Goal: Task Accomplishment & Management: Manage account settings

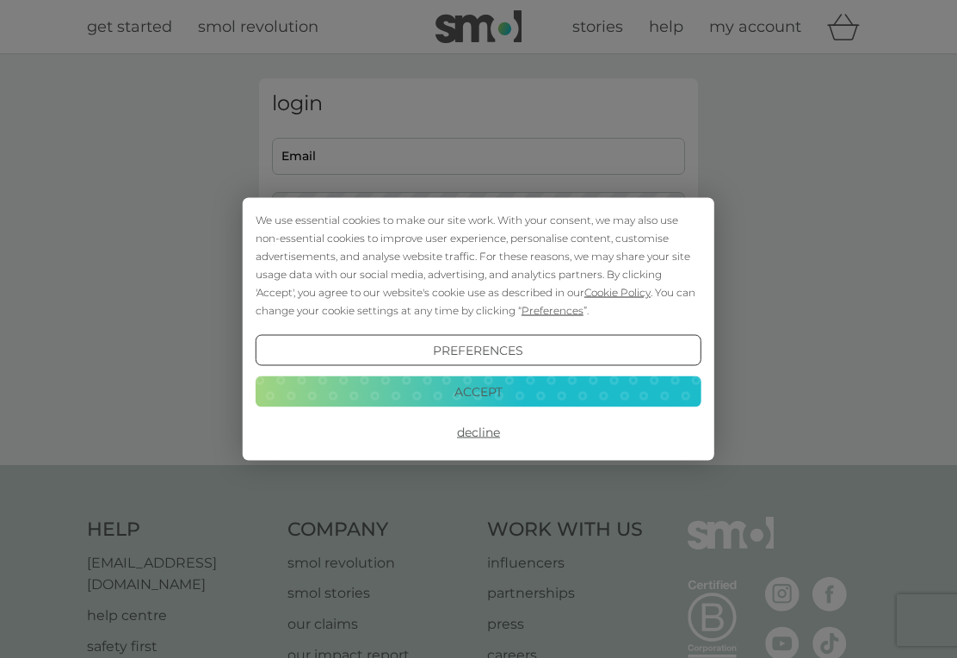
click at [480, 433] on button "Decline" at bounding box center [479, 432] width 446 height 31
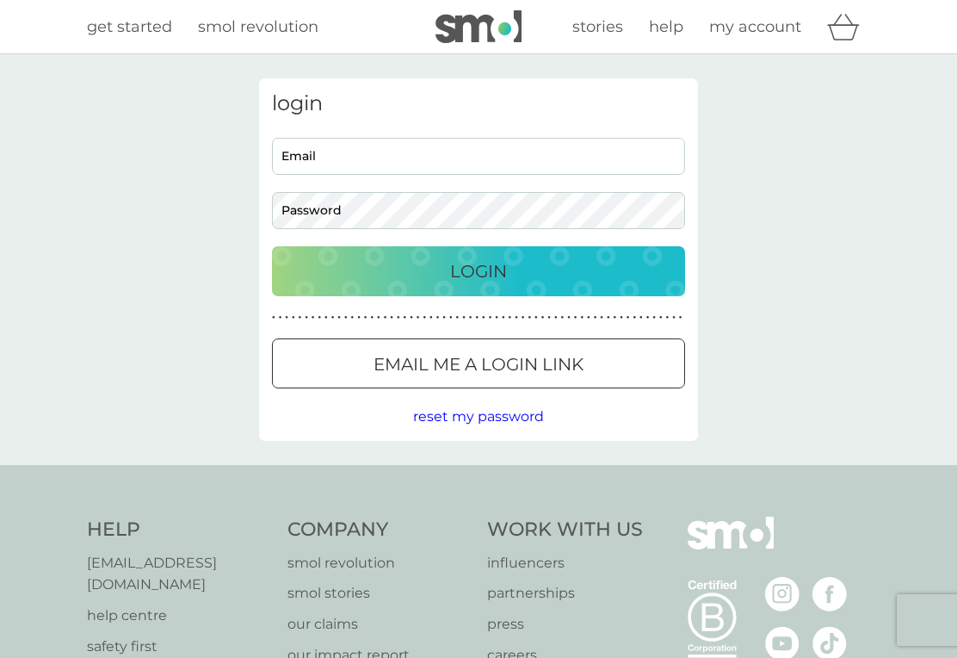
click at [312, 161] on input "Email" at bounding box center [478, 156] width 413 height 37
type input "[EMAIL_ADDRESS][DOMAIN_NAME]"
click at [491, 281] on p "Login" at bounding box center [478, 271] width 57 height 28
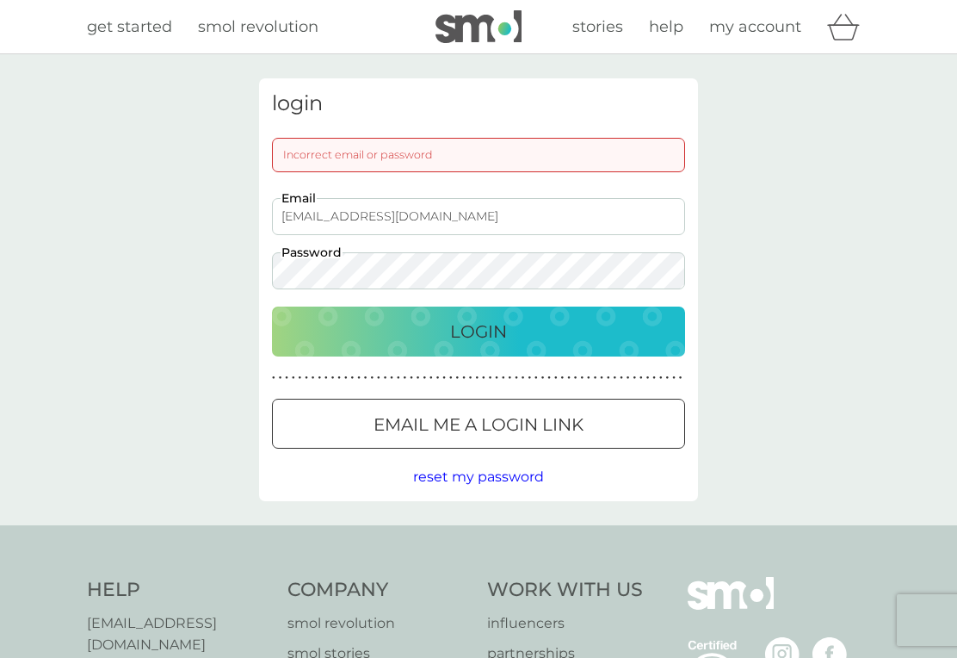
click at [504, 411] on p "Email me a login link" at bounding box center [479, 425] width 210 height 28
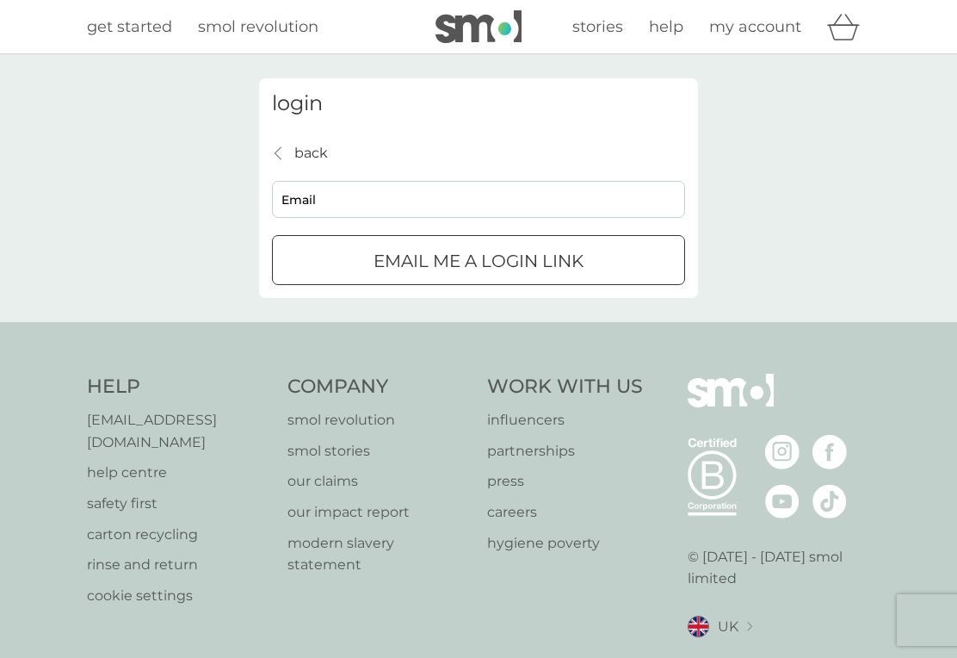
click at [374, 206] on input "Email" at bounding box center [478, 199] width 413 height 37
type input "clrburnard07@gmail.cm"
click at [457, 255] on div "submit" at bounding box center [458, 260] width 12 height 12
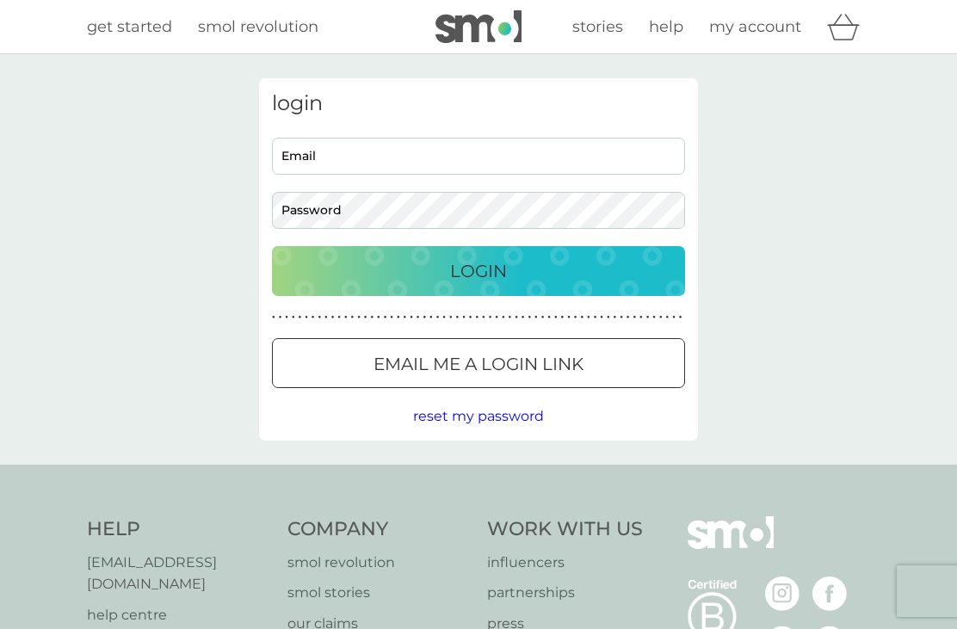
click at [471, 418] on span "reset my password" at bounding box center [478, 416] width 131 height 16
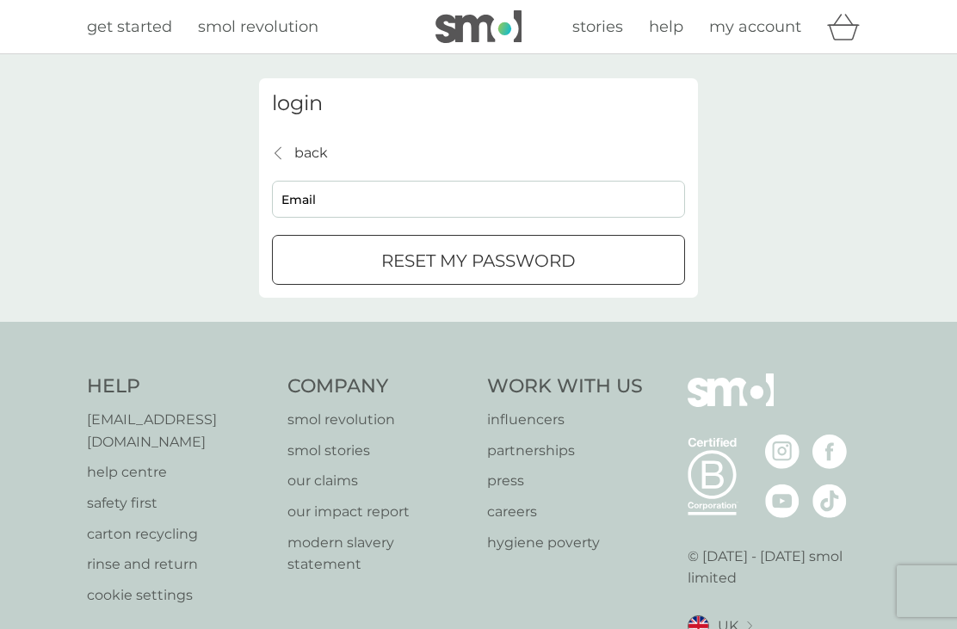
click at [356, 200] on input "Email" at bounding box center [478, 199] width 413 height 37
type input "[EMAIL_ADDRESS][DOMAIN_NAME]"
click at [478, 249] on p "reset my password" at bounding box center [478, 261] width 195 height 28
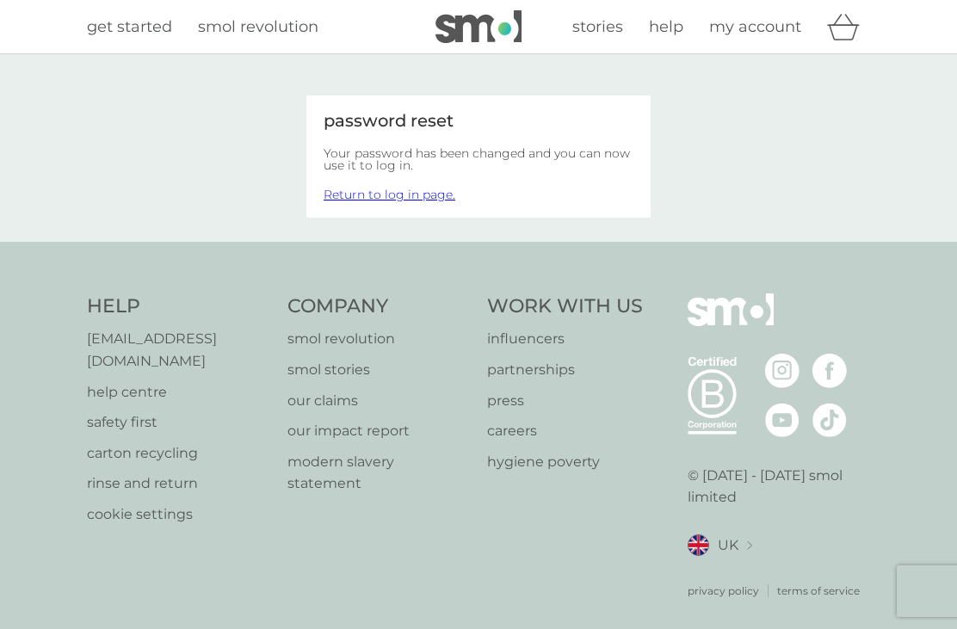
click at [393, 195] on link "Return to log in page." at bounding box center [390, 194] width 132 height 15
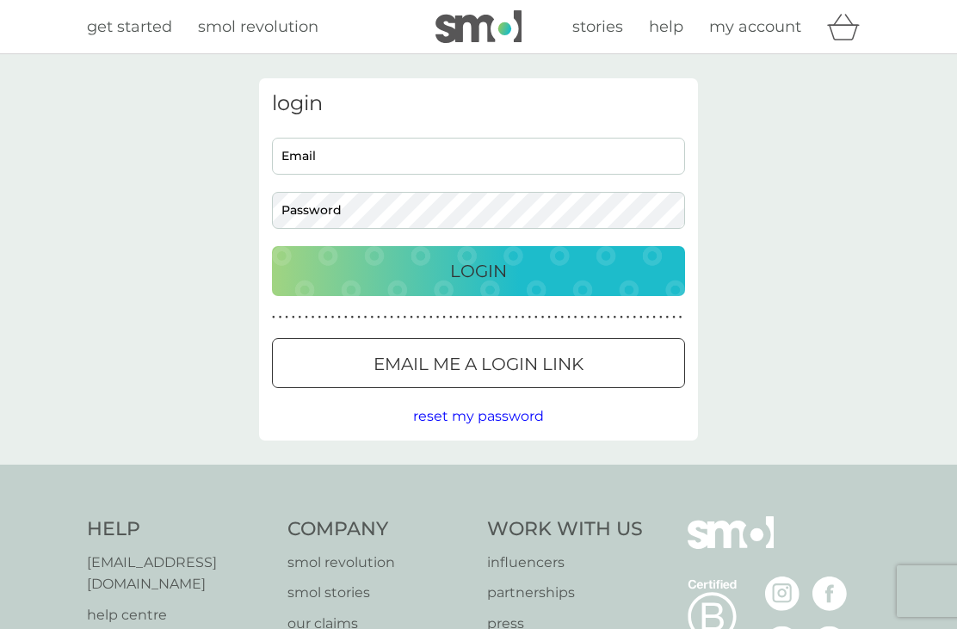
click at [322, 156] on input "Email" at bounding box center [478, 156] width 413 height 37
click at [322, 160] on input "[EMAIL_ADDRESS][DOMAIN_NAME]" at bounding box center [478, 156] width 413 height 37
click at [329, 152] on input "[EMAIL_ADDRESS][DOMAIN_NAME]" at bounding box center [478, 156] width 413 height 37
click at [318, 149] on input "[EMAIL_ADDRESS][DOMAIN_NAME]" at bounding box center [478, 156] width 413 height 37
click at [322, 162] on input "clrburbard07@gmail.com" at bounding box center [478, 156] width 413 height 37
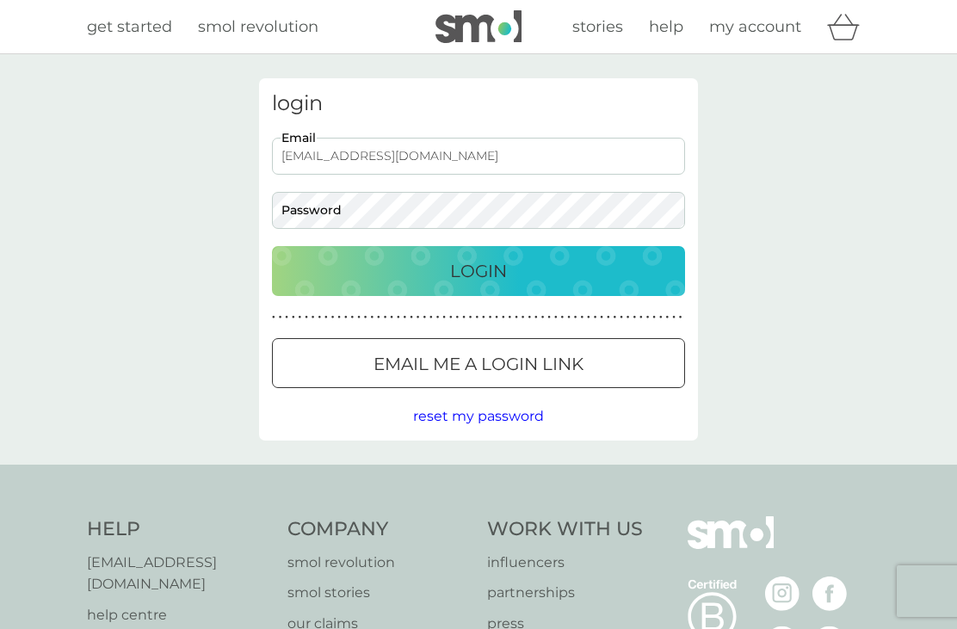
click at [479, 270] on button "Login" at bounding box center [478, 271] width 413 height 50
click at [479, 287] on button "Login" at bounding box center [478, 271] width 413 height 50
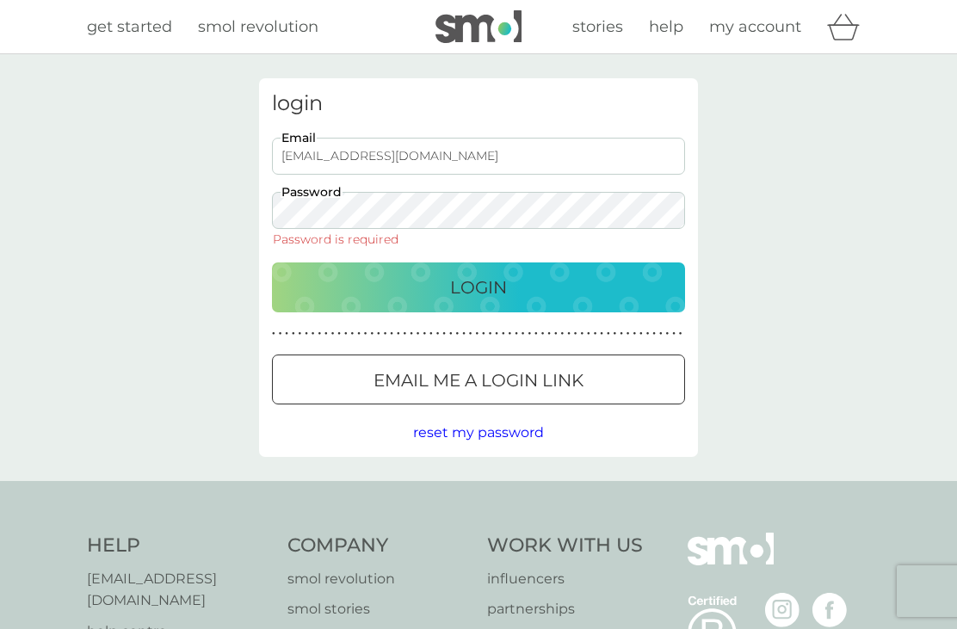
click at [330, 155] on input "clrburbard07@gmail.com" at bounding box center [478, 156] width 413 height 37
type input "clrburnard07@gmail.com"
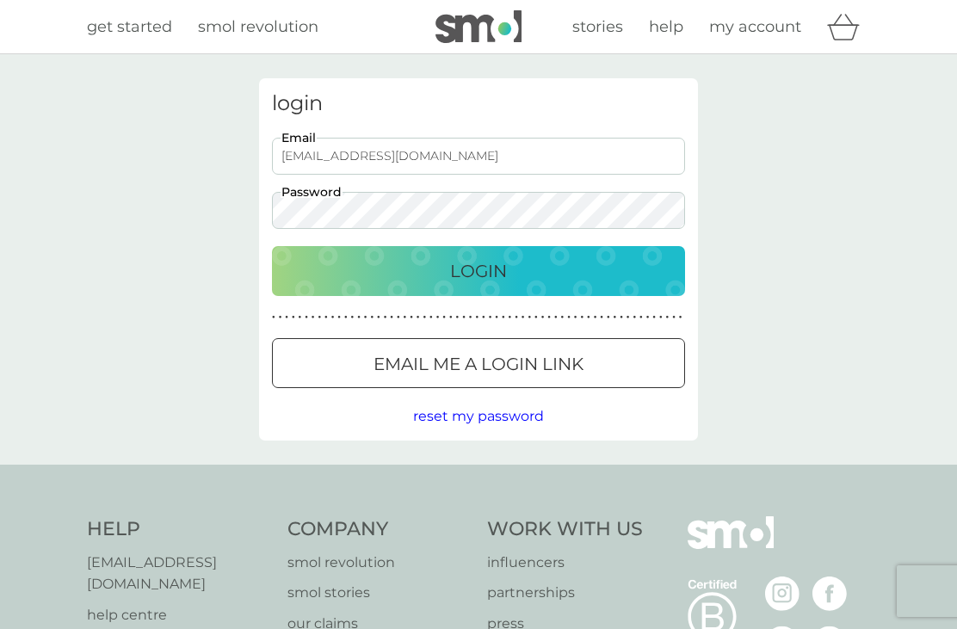
click at [464, 262] on p "Login" at bounding box center [478, 271] width 57 height 28
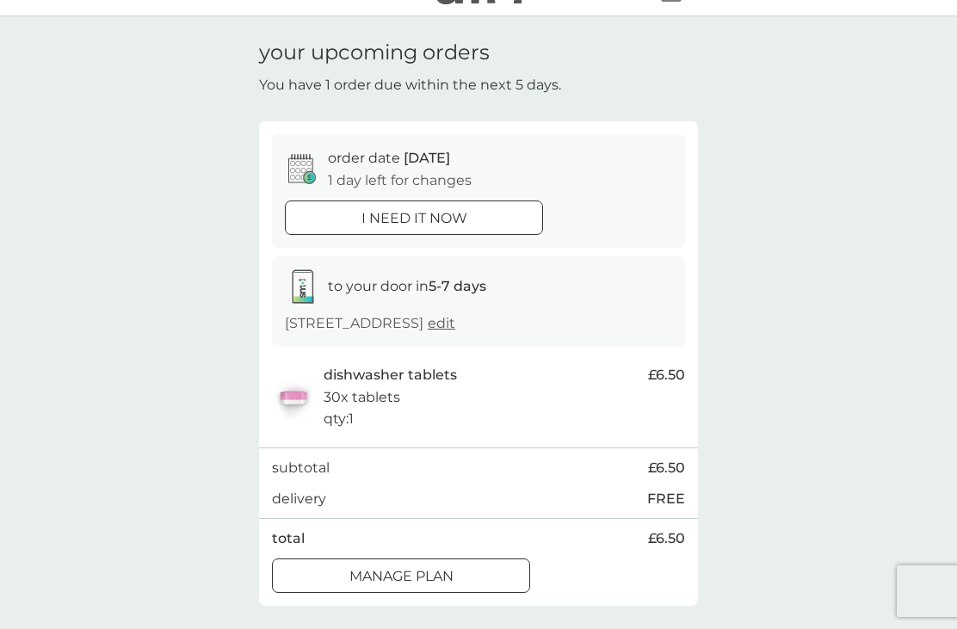
scroll to position [64, 0]
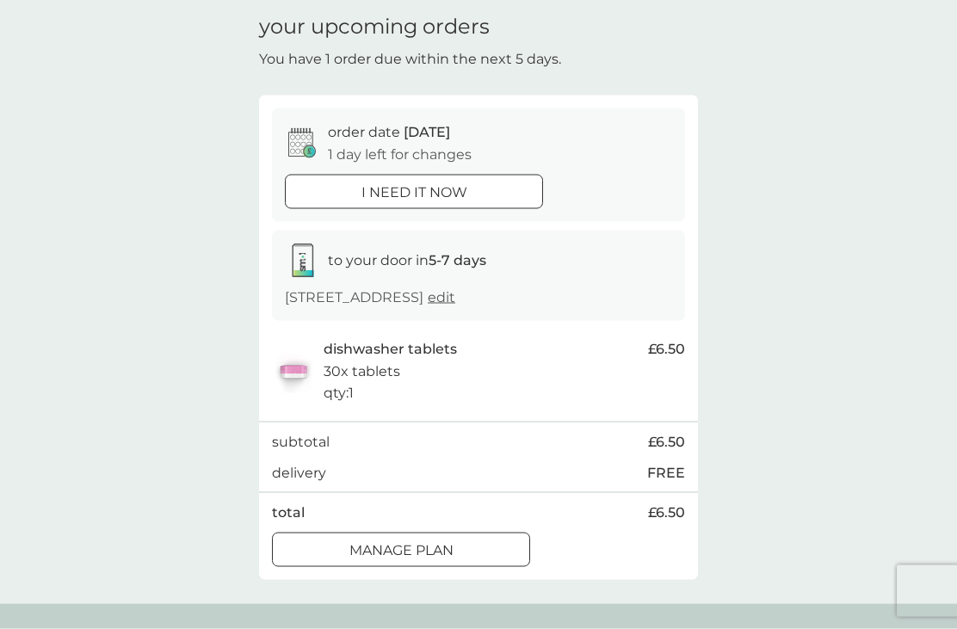
click at [407, 541] on div at bounding box center [401, 550] width 62 height 18
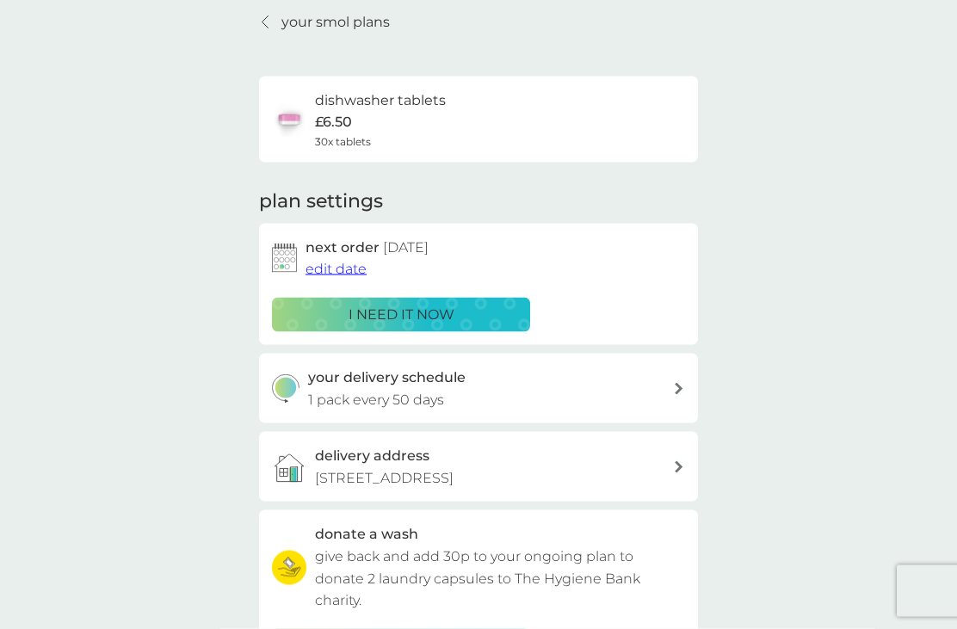
scroll to position [68, 0]
click at [330, 260] on span "edit date" at bounding box center [336, 268] width 61 height 16
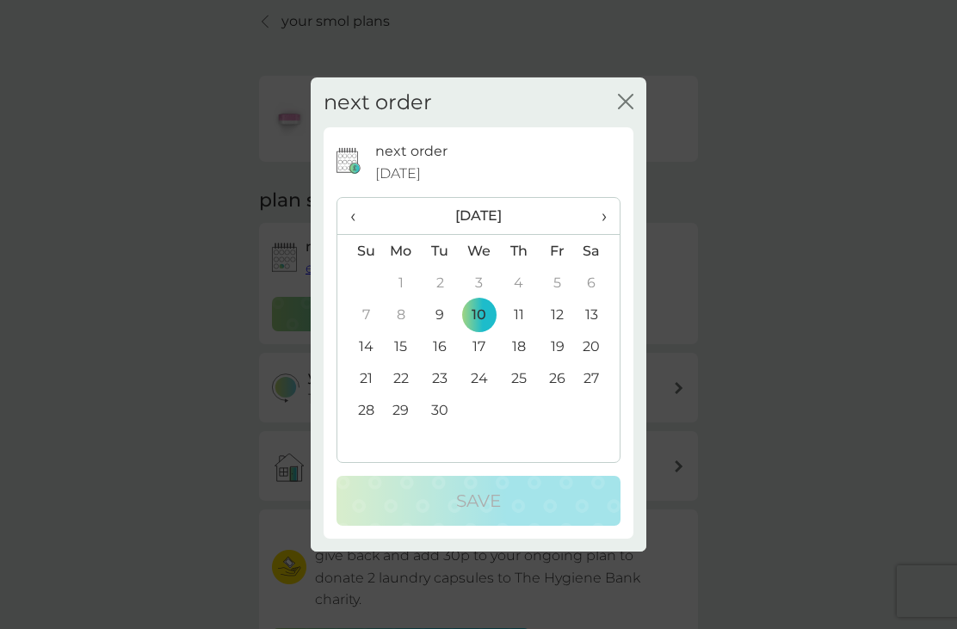
click at [445, 426] on td "30" at bounding box center [440, 410] width 39 height 32
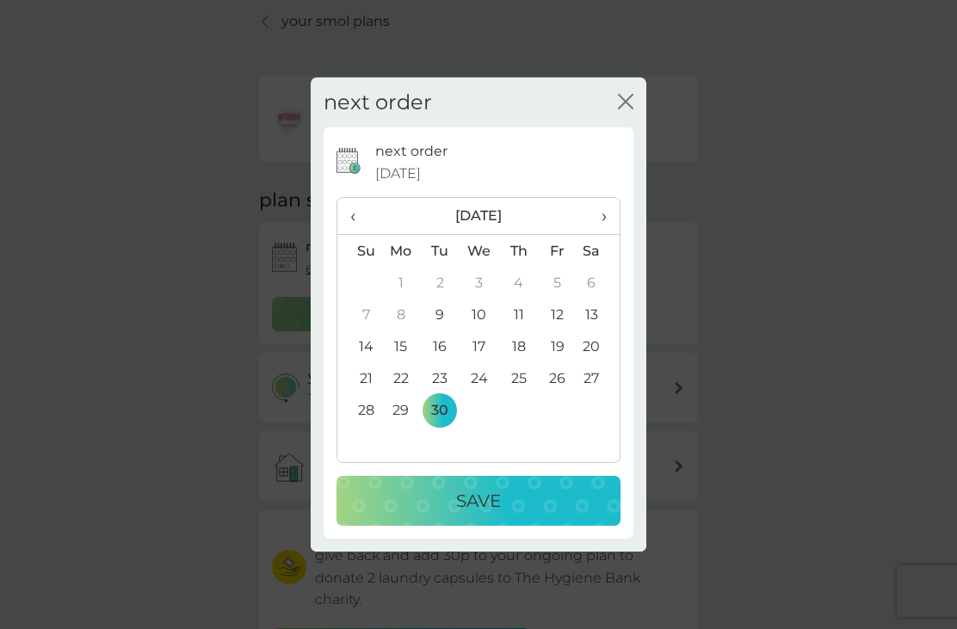
click at [484, 515] on p "Save" at bounding box center [478, 501] width 45 height 28
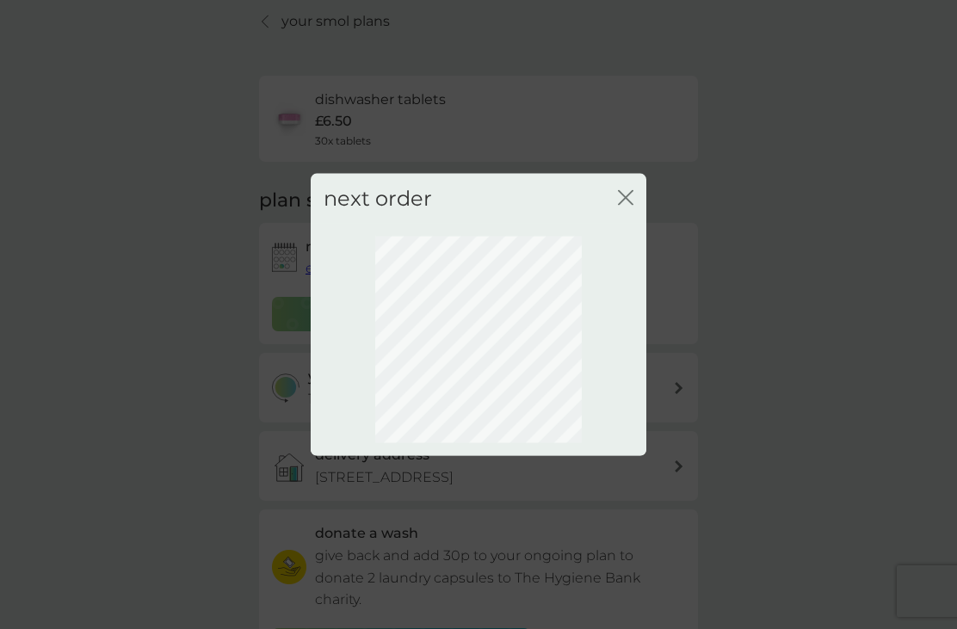
scroll to position [36, 0]
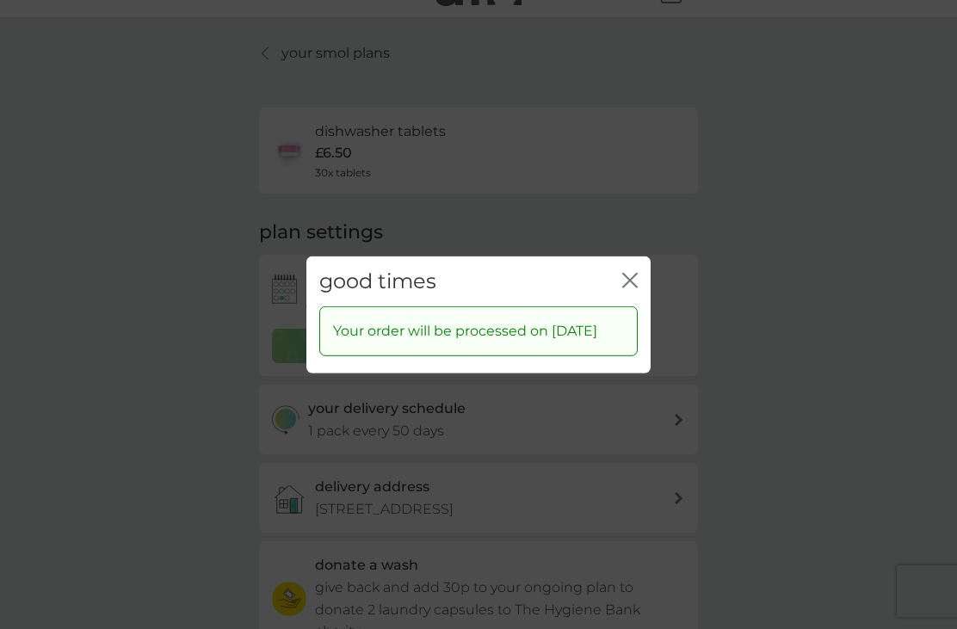
click at [636, 287] on icon "close" at bounding box center [629, 279] width 15 height 15
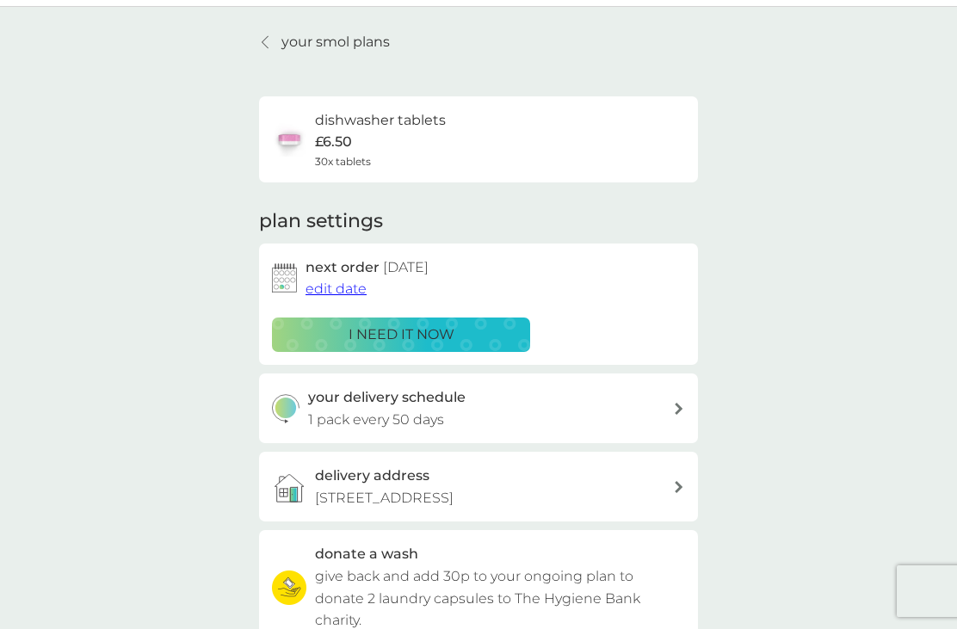
scroll to position [0, 0]
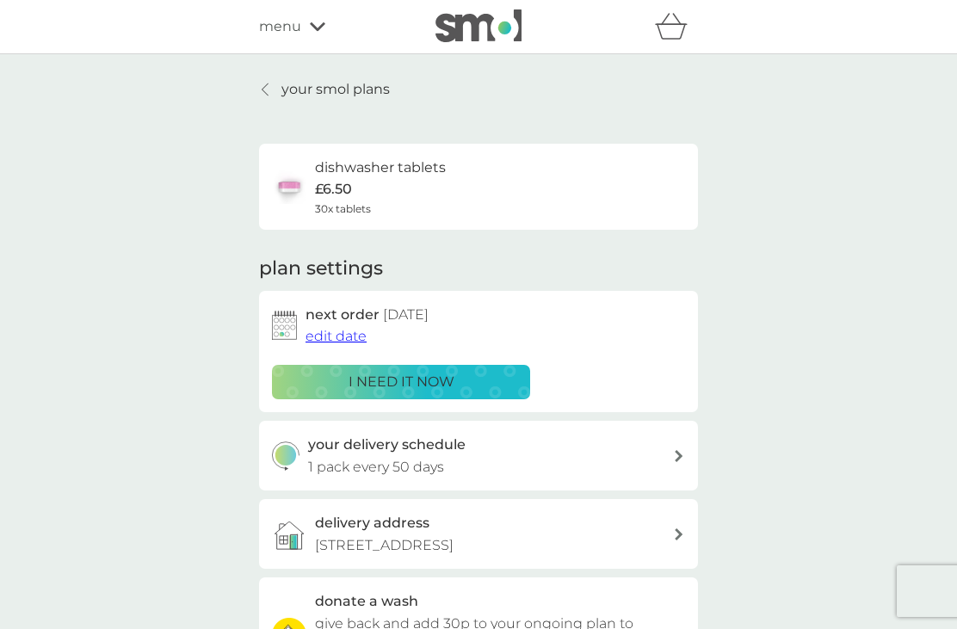
click at [317, 23] on icon at bounding box center [317, 27] width 15 height 10
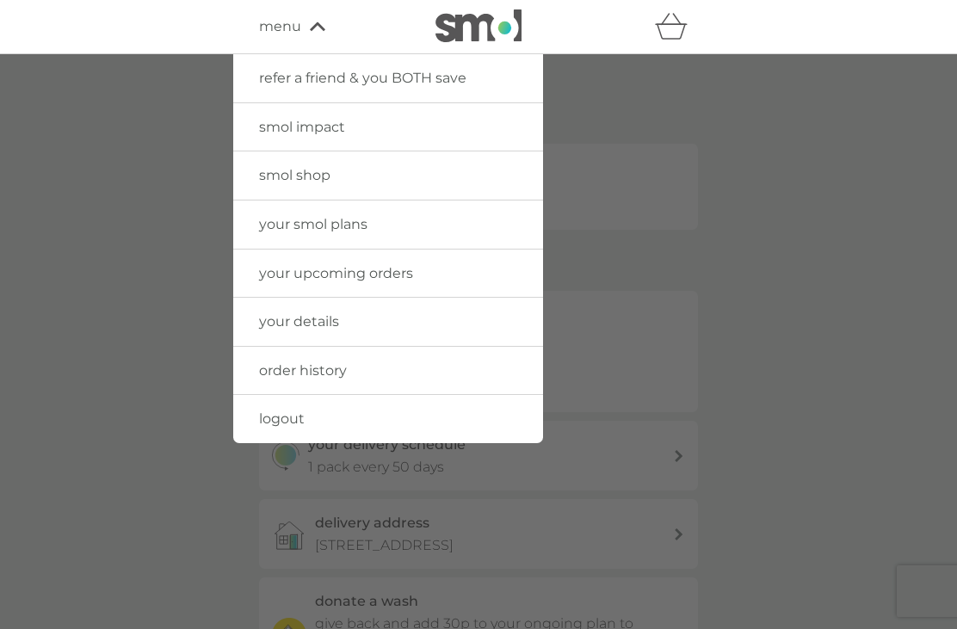
click at [679, 147] on div at bounding box center [478, 368] width 957 height 629
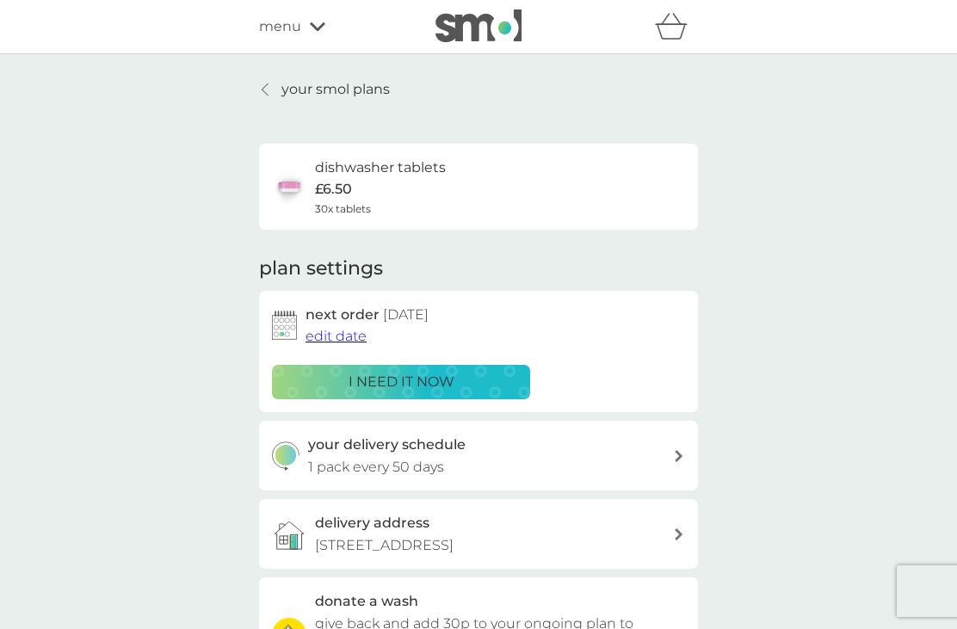
click at [342, 84] on p "your smol plans" at bounding box center [335, 89] width 108 height 22
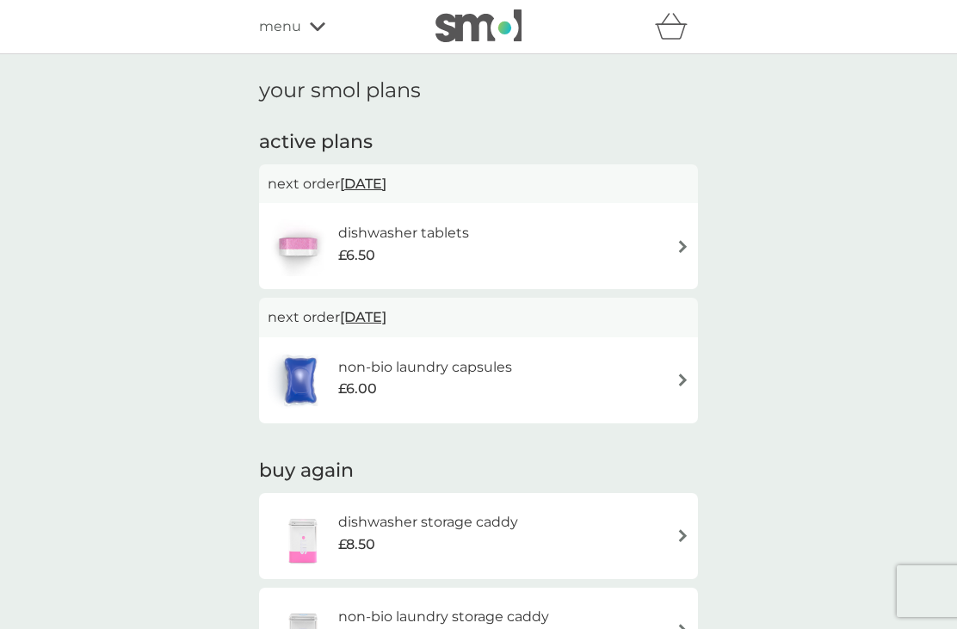
click at [422, 244] on div "£6.50" at bounding box center [403, 255] width 131 height 22
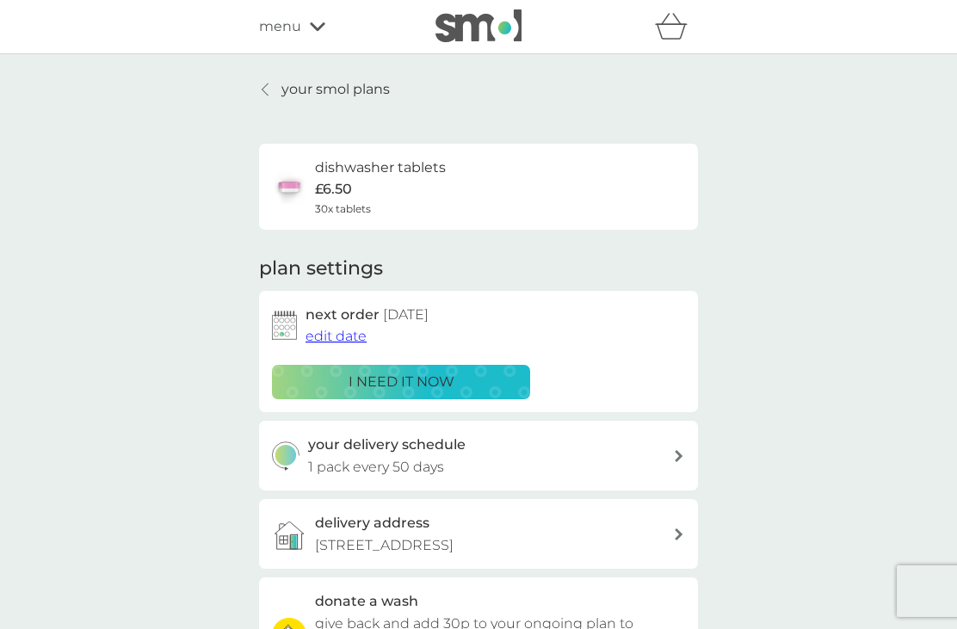
click at [339, 334] on span "edit date" at bounding box center [336, 336] width 61 height 16
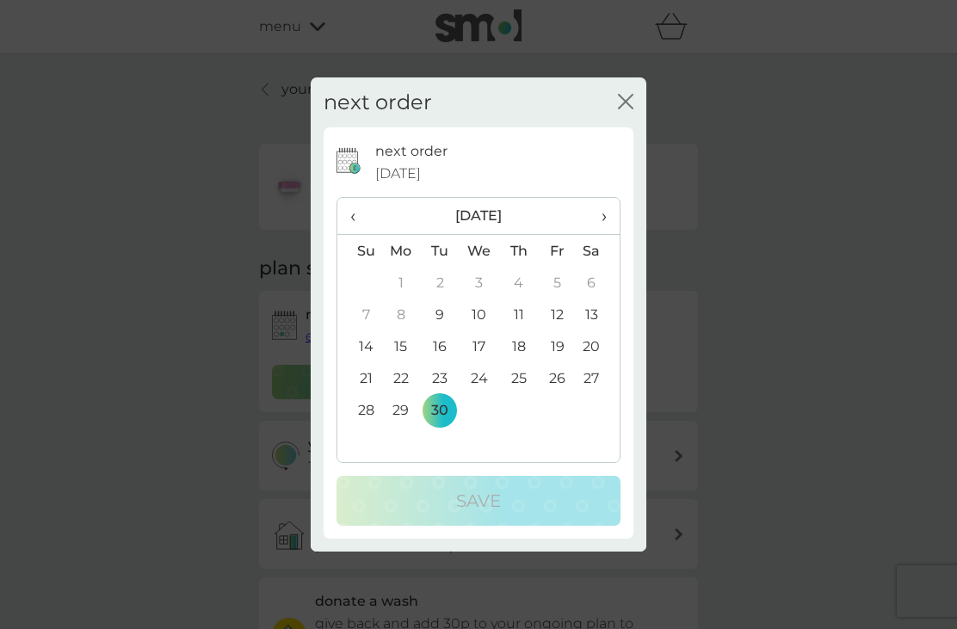
click at [602, 219] on span "›" at bounding box center [598, 216] width 17 height 36
click at [478, 342] on td "15" at bounding box center [480, 347] width 40 height 32
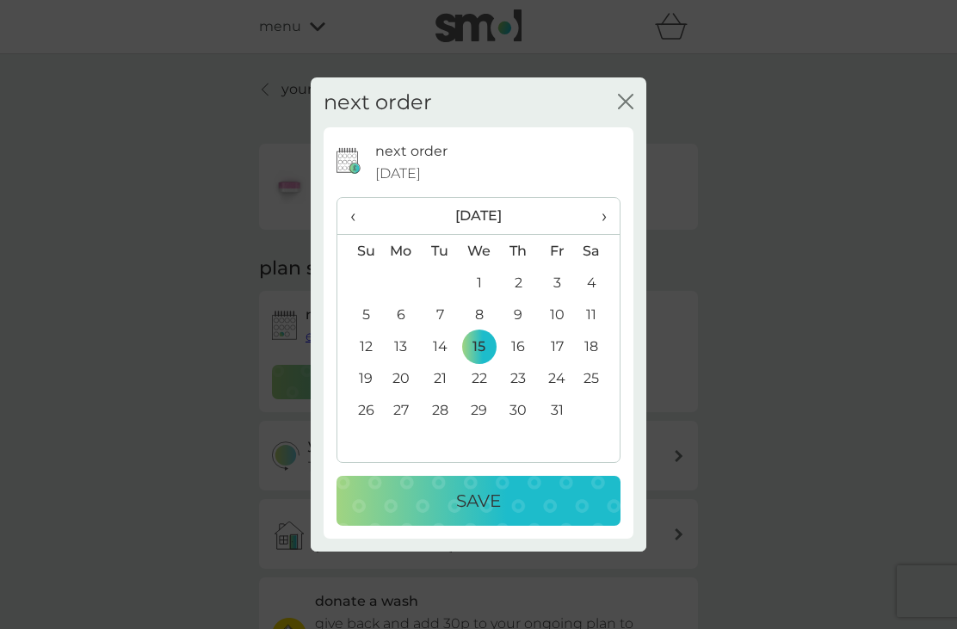
click at [483, 499] on p "Save" at bounding box center [478, 501] width 45 height 28
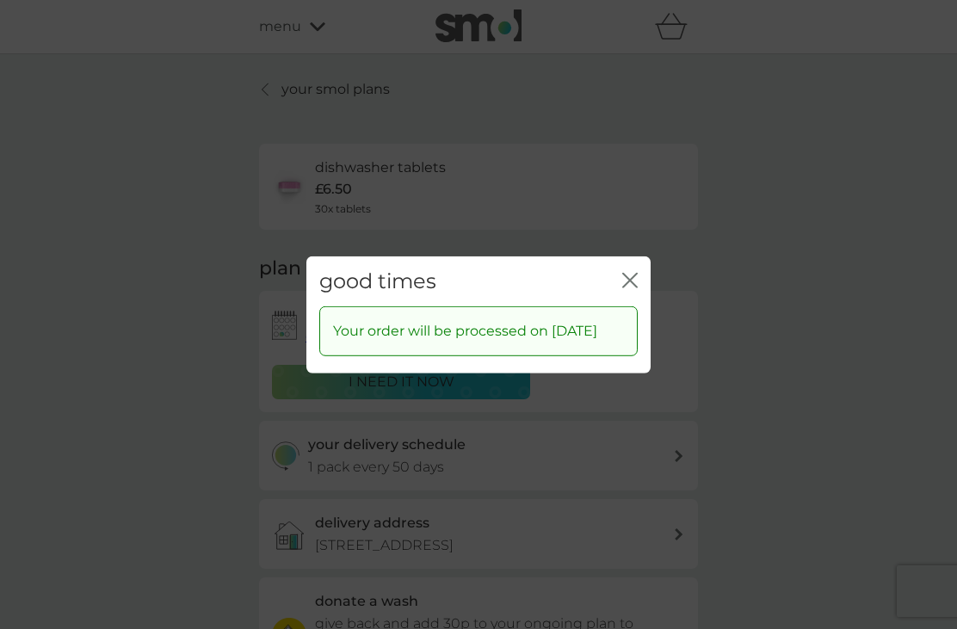
click at [628, 272] on icon "close" at bounding box center [629, 279] width 15 height 15
